Goal: Information Seeking & Learning: Learn about a topic

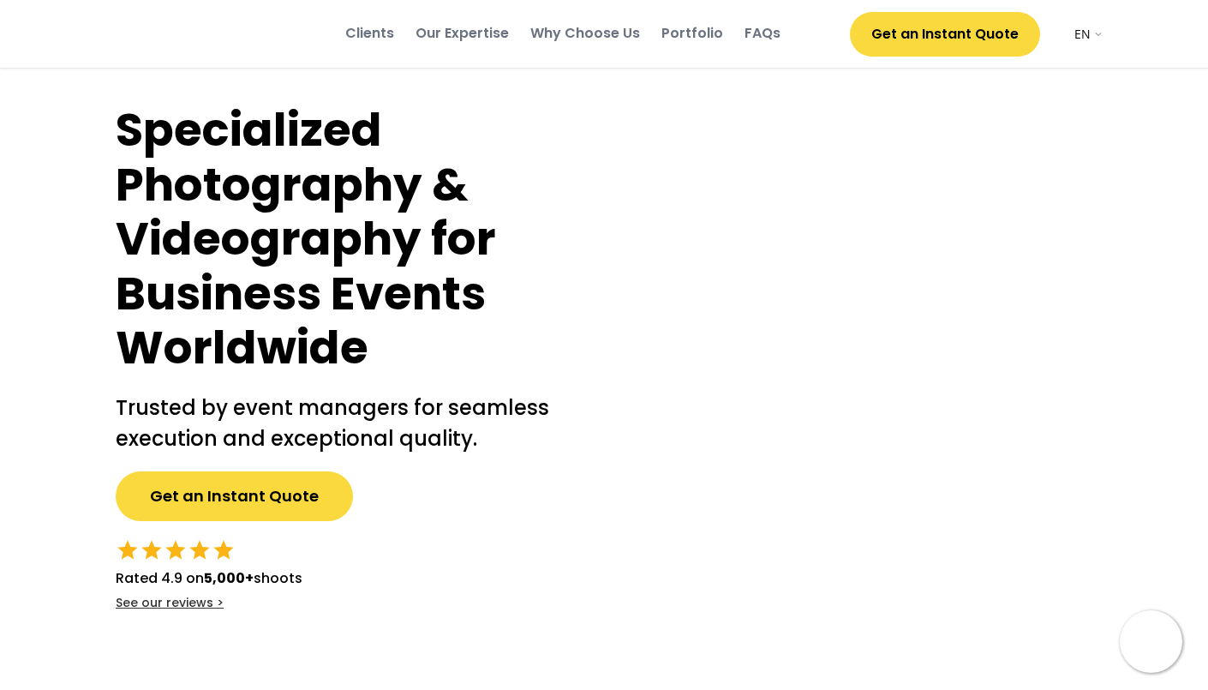
select select ""en""
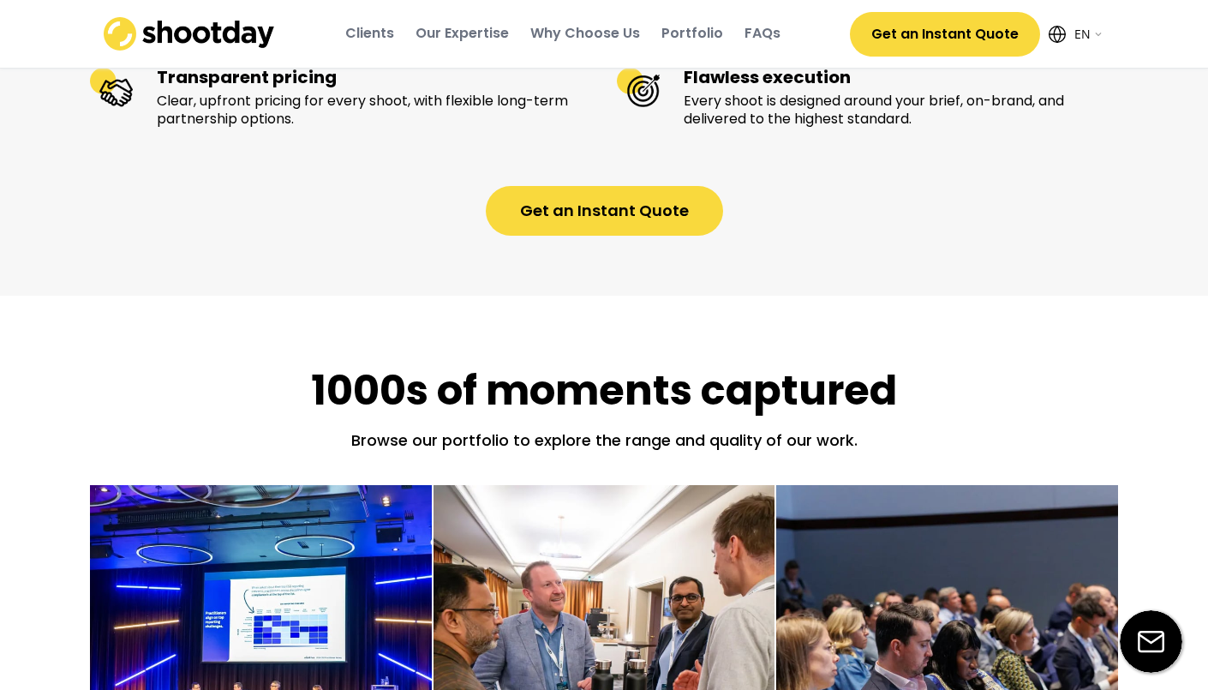
scroll to position [1604, 0]
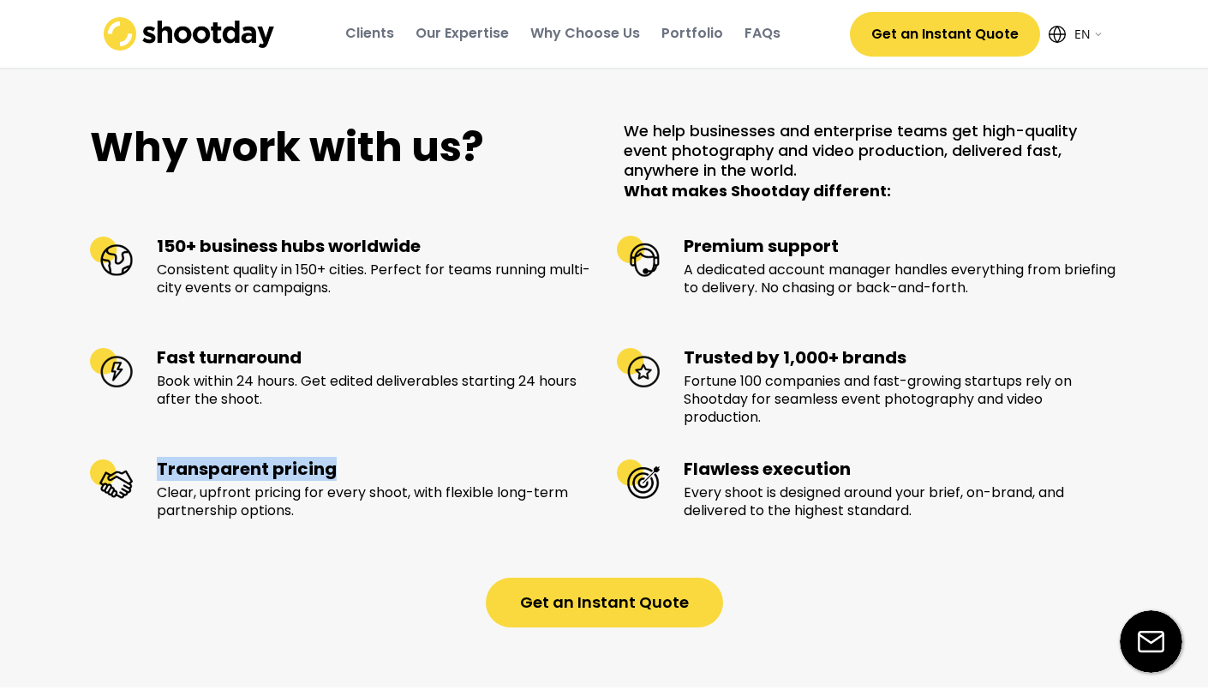
drag, startPoint x: 158, startPoint y: 483, endPoint x: 366, endPoint y: 487, distance: 208.2
click at [366, 480] on div "Transparent pricing" at bounding box center [374, 469] width 434 height 22
copy div "Transparent pricing"
